Goal: Task Accomplishment & Management: Manage account settings

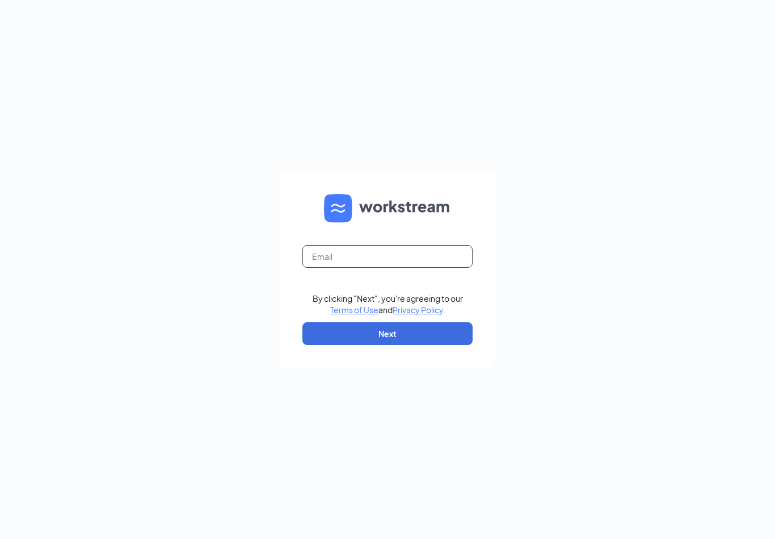
click at [367, 267] on input "text" at bounding box center [387, 256] width 170 height 23
type input "[EMAIL_ADDRESS][DOMAIN_NAME]"
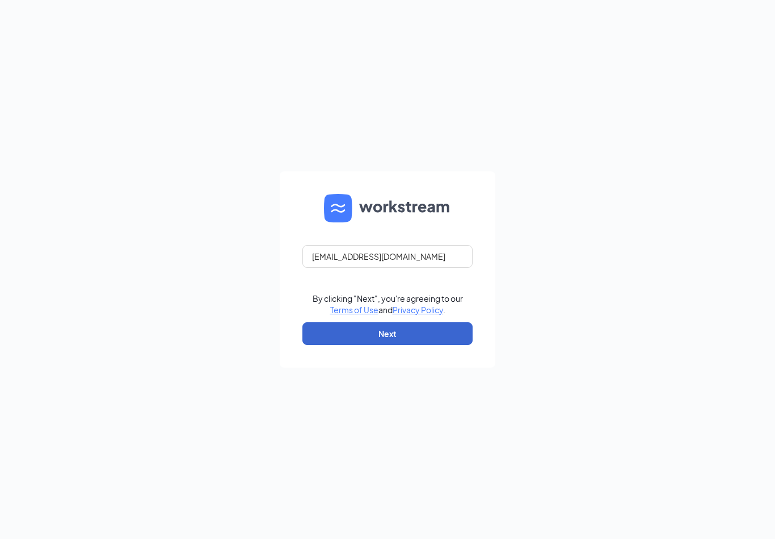
click at [411, 344] on button "Next" at bounding box center [387, 333] width 170 height 23
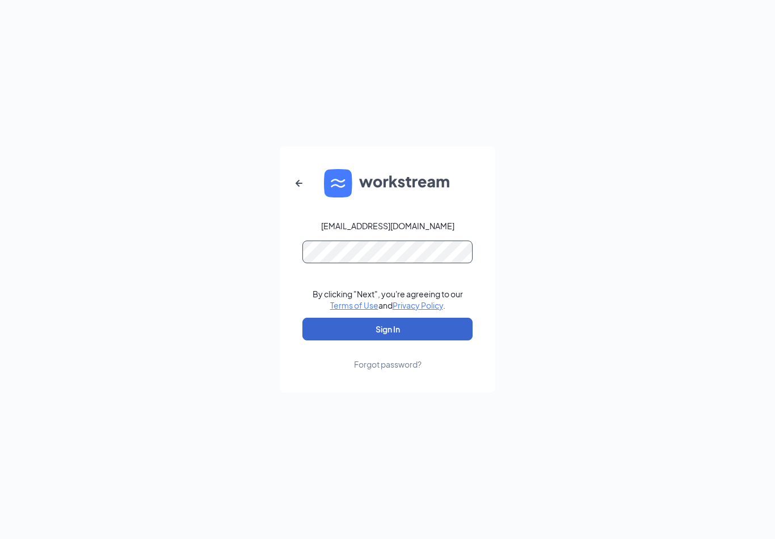
click at [387, 337] on button "Sign In" at bounding box center [387, 329] width 170 height 23
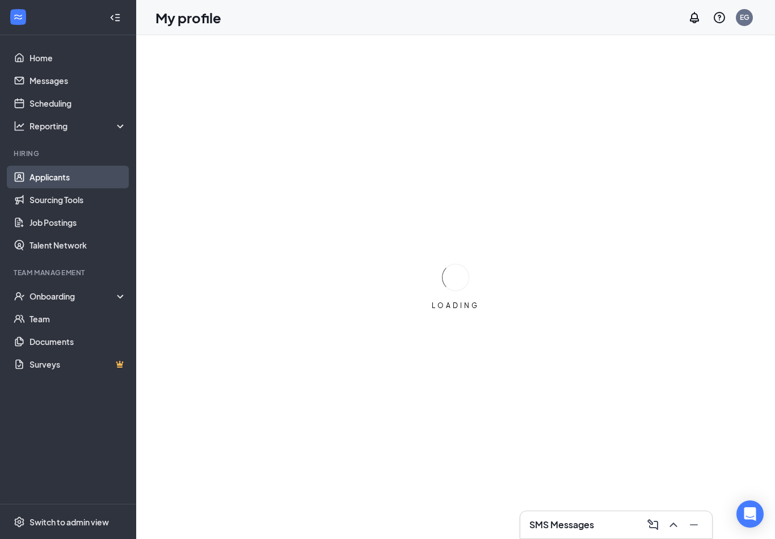
click at [77, 168] on link "Applicants" at bounding box center [77, 177] width 97 height 23
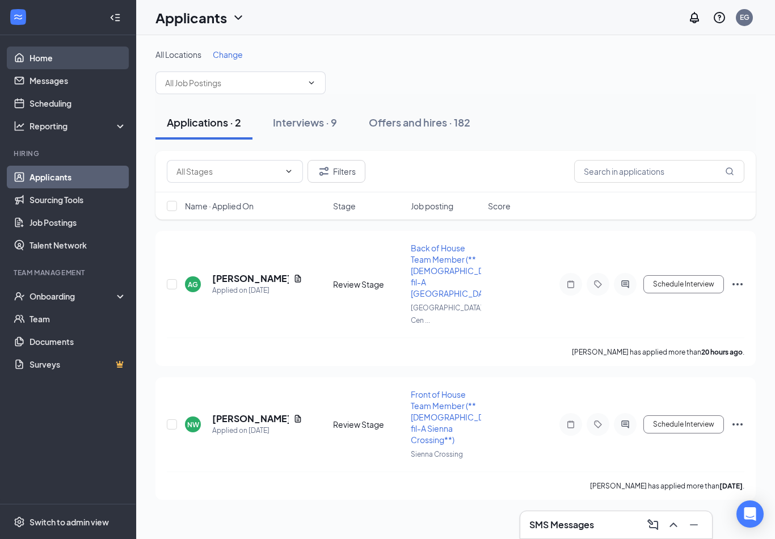
click at [30, 49] on link "Home" at bounding box center [77, 58] width 97 height 23
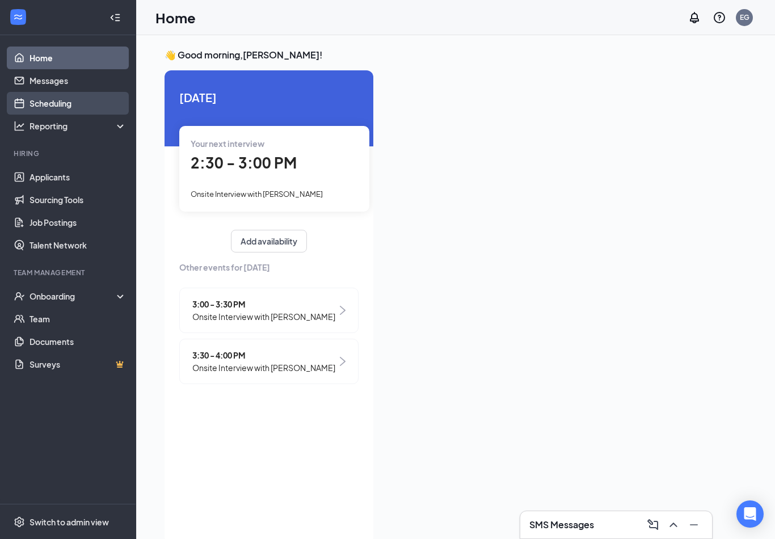
click at [67, 106] on link "Scheduling" at bounding box center [77, 103] width 97 height 23
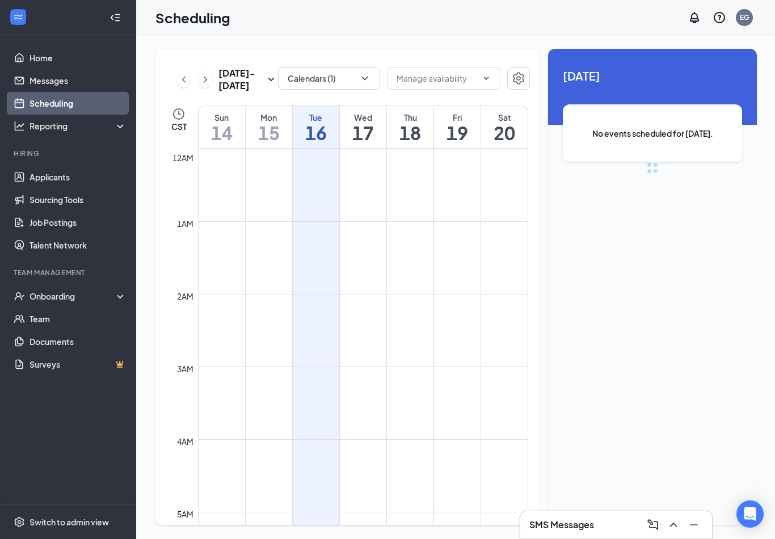
scroll to position [558, 0]
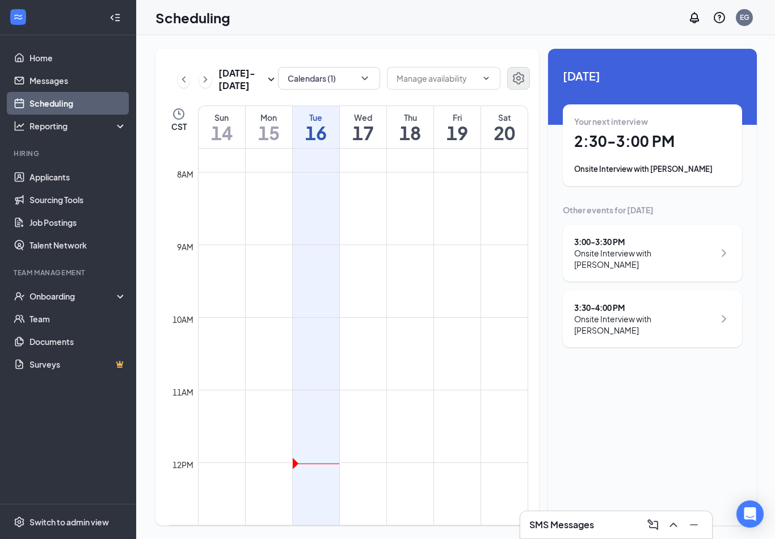
click at [520, 81] on icon "Settings" at bounding box center [519, 78] width 14 height 14
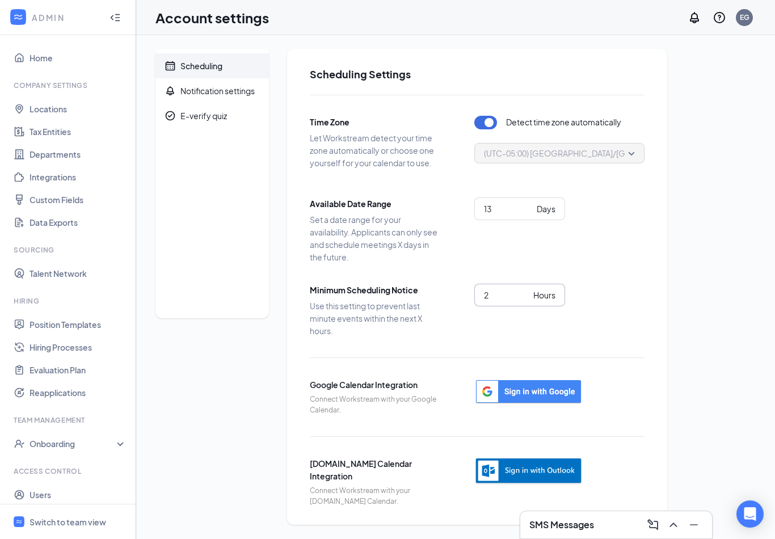
click at [491, 293] on input "2" at bounding box center [506, 295] width 45 height 12
type input "1"
click at [707, 294] on div "Scheduling Notification settings E-verify quiz Scheduling Settings Time Zone Le…" at bounding box center [455, 287] width 600 height 476
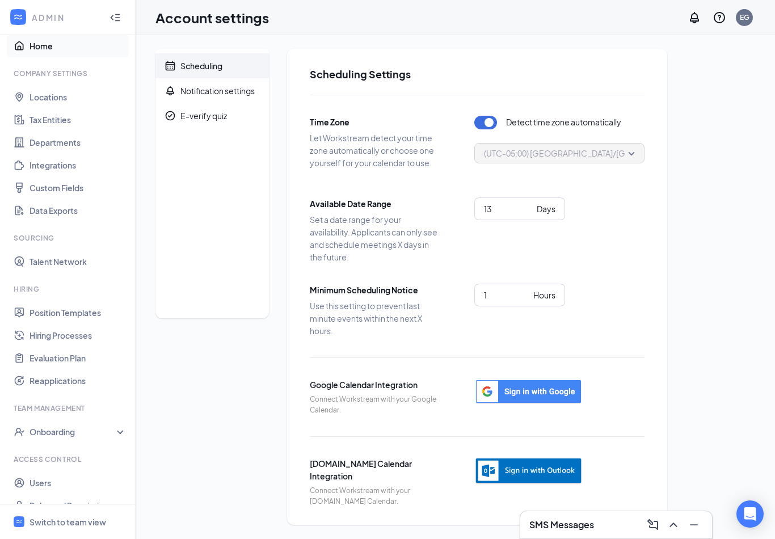
click at [63, 50] on link "Home" at bounding box center [77, 46] width 97 height 23
